Goal: Task Accomplishment & Management: Use online tool/utility

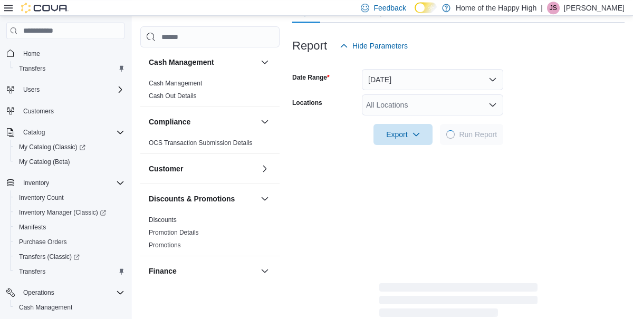
scroll to position [116, 0]
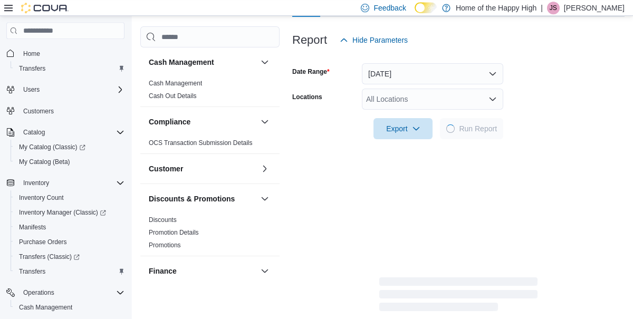
click at [494, 103] on icon "Open list of options" at bounding box center [493, 99] width 8 height 8
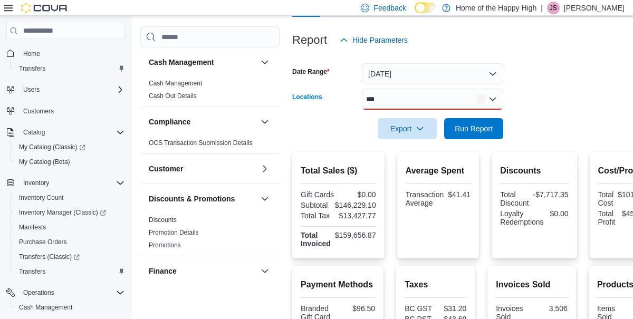
type input "***"
click at [477, 134] on span "Run Report" at bounding box center [474, 128] width 38 height 11
click at [478, 134] on span "Run Report" at bounding box center [474, 128] width 38 height 11
click at [397, 103] on div "*** Combo box. Selected. rit. Selected. Combo box input. All Locations. Type so…" at bounding box center [432, 99] width 141 height 21
click at [488, 102] on div "*** Combo box. Selected. rit. Selected. Combo box input. All Locations. Type so…" at bounding box center [432, 99] width 141 height 21
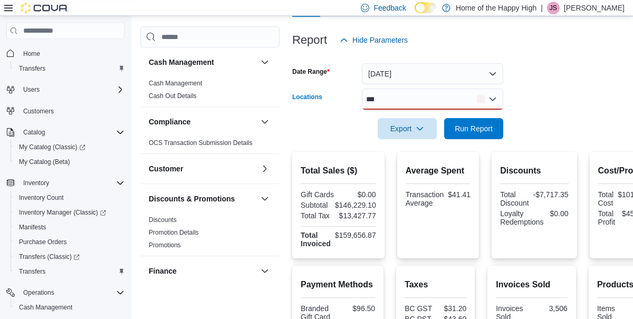
click at [396, 106] on div "*** Combo box. Selected. rit. Selected. Combo box input. All Locations. Type so…" at bounding box center [432, 99] width 141 height 21
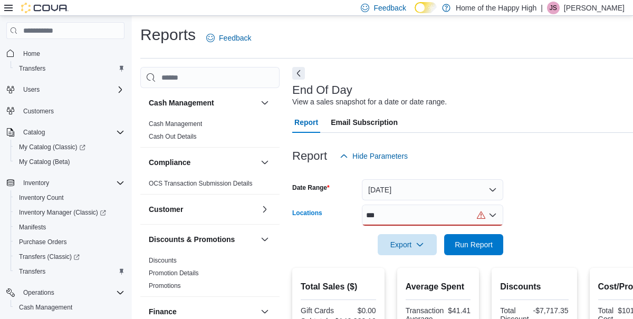
click at [488, 217] on div "*** Combo box. Selected. rit. Selected. Combo box input. All Locations. Type so…" at bounding box center [432, 215] width 141 height 21
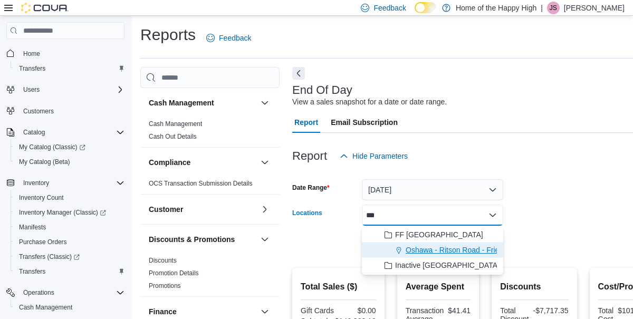
click at [422, 251] on span "Oshawa - Ritson Road - Friendly Stranger" at bounding box center [475, 250] width 138 height 11
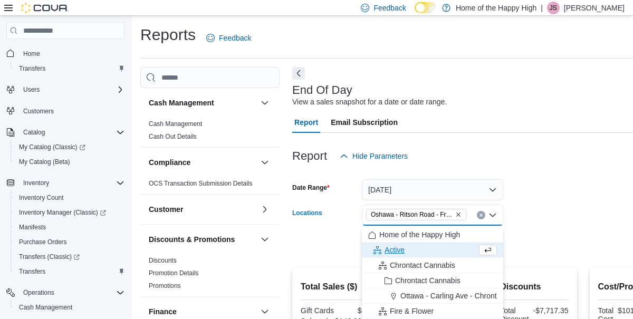
click at [570, 215] on form "Date Range [DATE] Locations [GEOGRAPHIC_DATA] - [GEOGRAPHIC_DATA] - Friendly St…" at bounding box center [479, 211] width 375 height 89
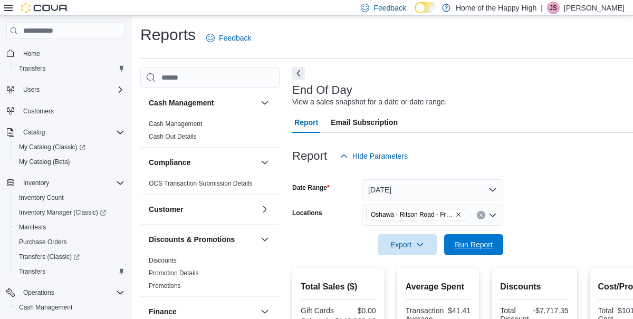
click at [472, 247] on span "Run Report" at bounding box center [474, 245] width 38 height 11
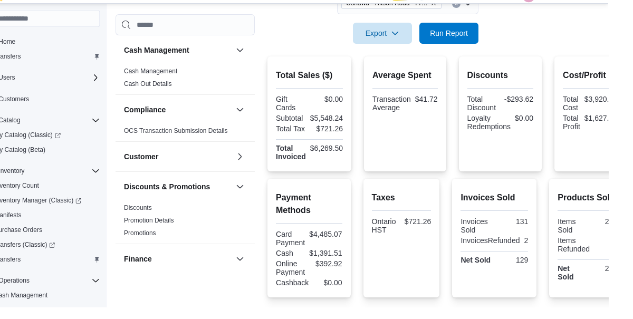
scroll to position [199, 0]
click at [490, 51] on span "Run Report" at bounding box center [474, 46] width 38 height 11
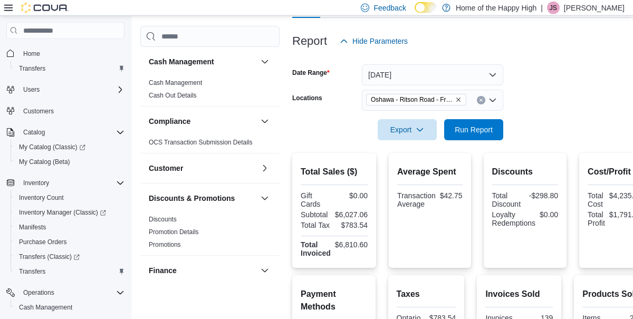
scroll to position [110, 0]
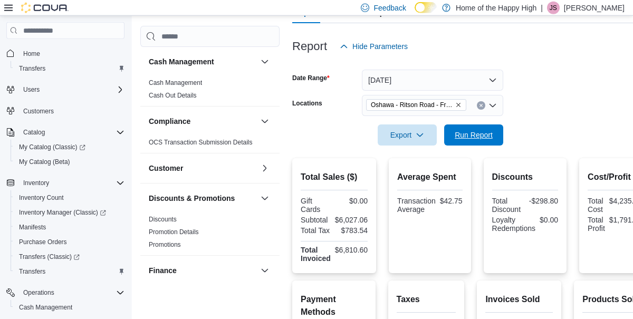
click at [464, 140] on span "Run Report" at bounding box center [474, 135] width 38 height 11
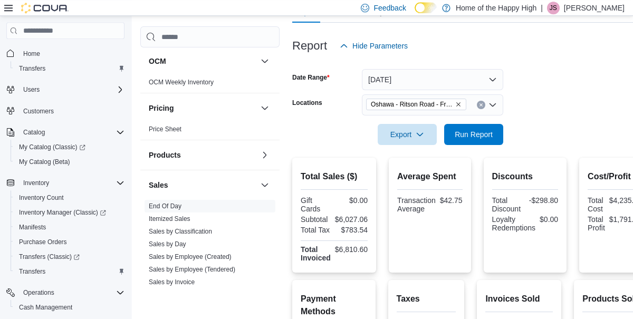
scroll to position [534, 0]
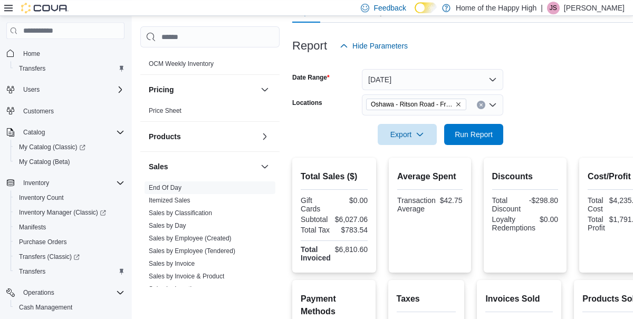
click at [225, 250] on link "Sales by Employee (Tendered)" at bounding box center [192, 251] width 87 height 7
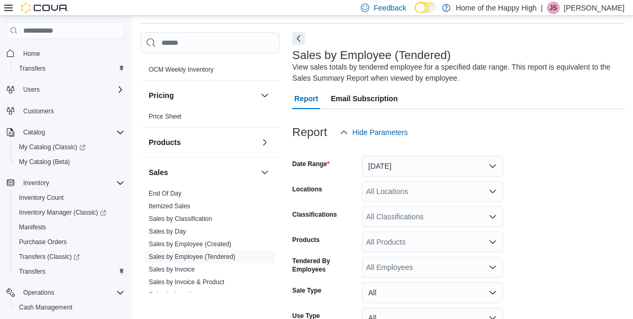
scroll to position [35, 0]
click at [486, 169] on button "[DATE]" at bounding box center [432, 165] width 141 height 21
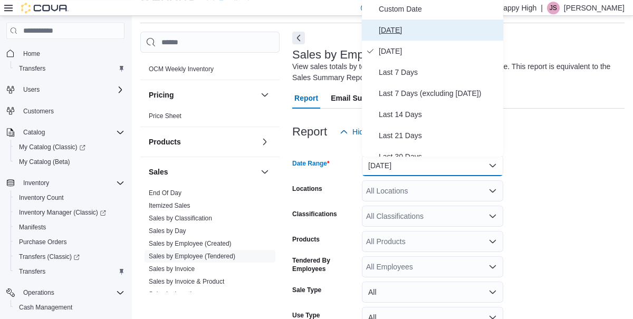
click at [390, 31] on span "[DATE]" at bounding box center [439, 30] width 120 height 13
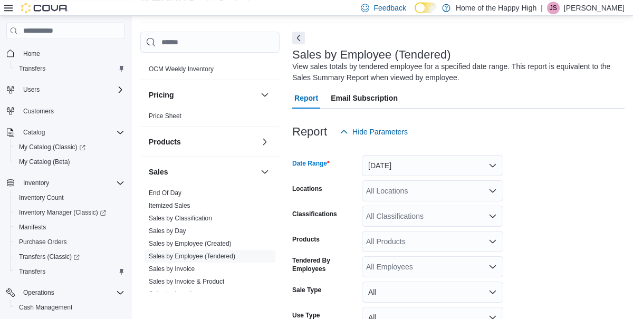
click at [441, 193] on div "All Locations" at bounding box center [432, 190] width 141 height 21
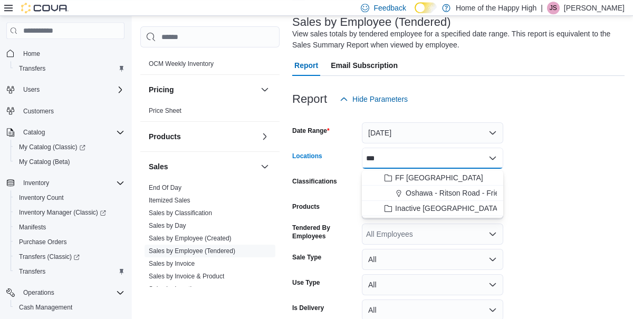
type input "***"
click at [452, 204] on span "Inactive [GEOGRAPHIC_DATA]" at bounding box center [447, 208] width 104 height 11
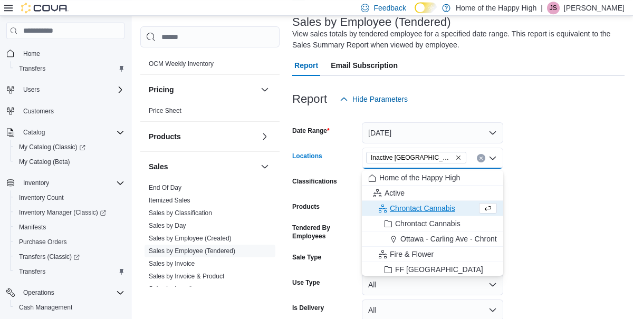
click at [440, 158] on span "Inactive [GEOGRAPHIC_DATA]" at bounding box center [412, 158] width 82 height 11
click at [439, 161] on span "Inactive [GEOGRAPHIC_DATA]" at bounding box center [412, 158] width 82 height 11
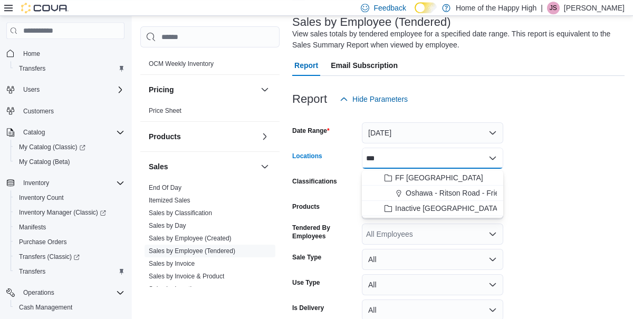
type input "***"
click at [483, 191] on span "Oshawa - Ritson Road - Friendly Stranger" at bounding box center [475, 193] width 138 height 11
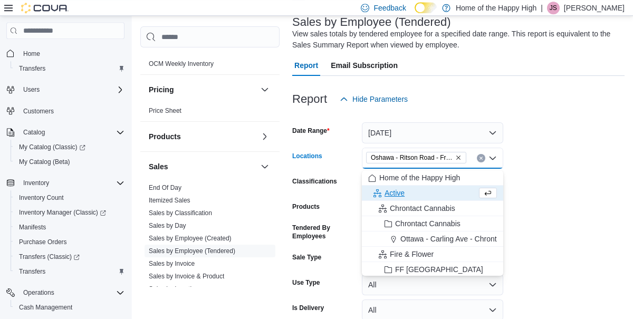
click at [594, 187] on form "Date Range [DATE] Locations [GEOGRAPHIC_DATA] - [GEOGRAPHIC_DATA] - Friendly St…" at bounding box center [458, 230] width 332 height 241
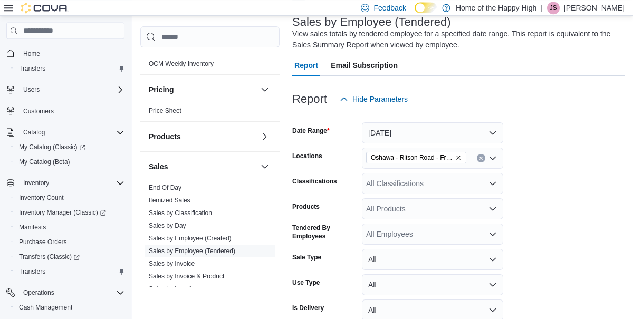
scroll to position [95, 0]
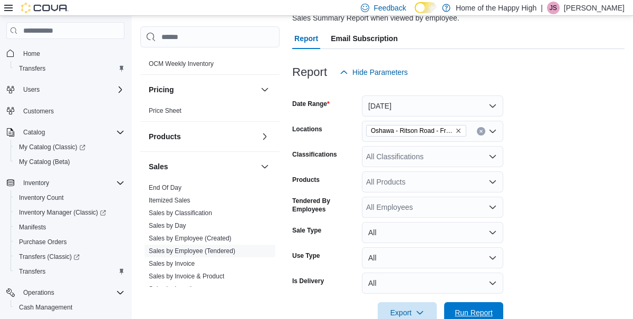
click at [471, 313] on span "Run Report" at bounding box center [474, 313] width 38 height 11
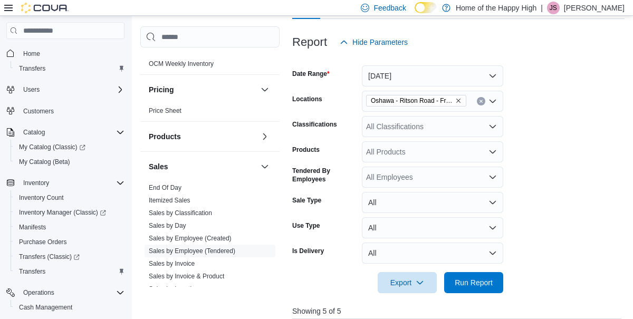
scroll to position [125, 0]
click at [476, 272] on div at bounding box center [458, 268] width 332 height 8
click at [462, 280] on span "Run Report" at bounding box center [474, 283] width 38 height 11
click at [467, 283] on span "Run Report" at bounding box center [474, 283] width 38 height 11
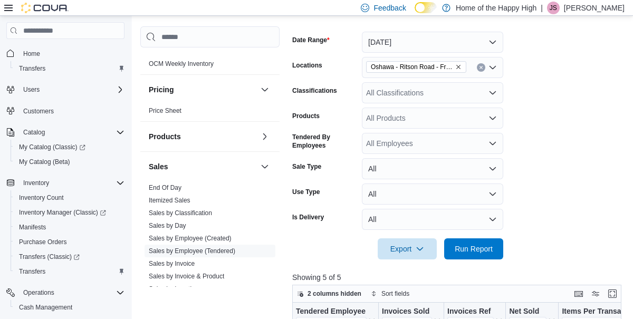
scroll to position [164, 0]
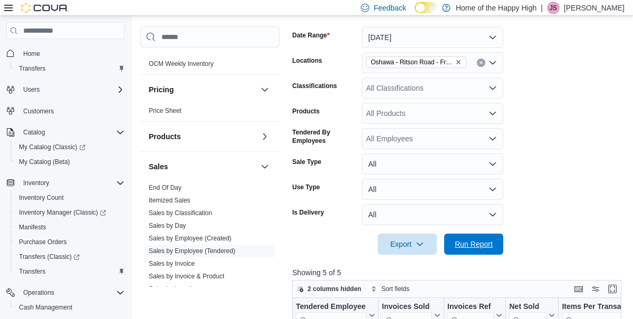
click at [464, 241] on span "Run Report" at bounding box center [474, 244] width 38 height 11
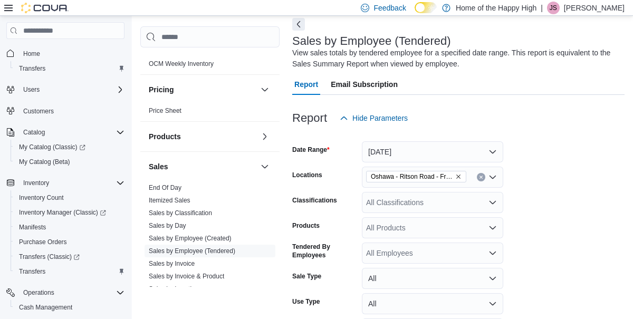
scroll to position [0, 0]
